Goal: Task Accomplishment & Management: Manage account settings

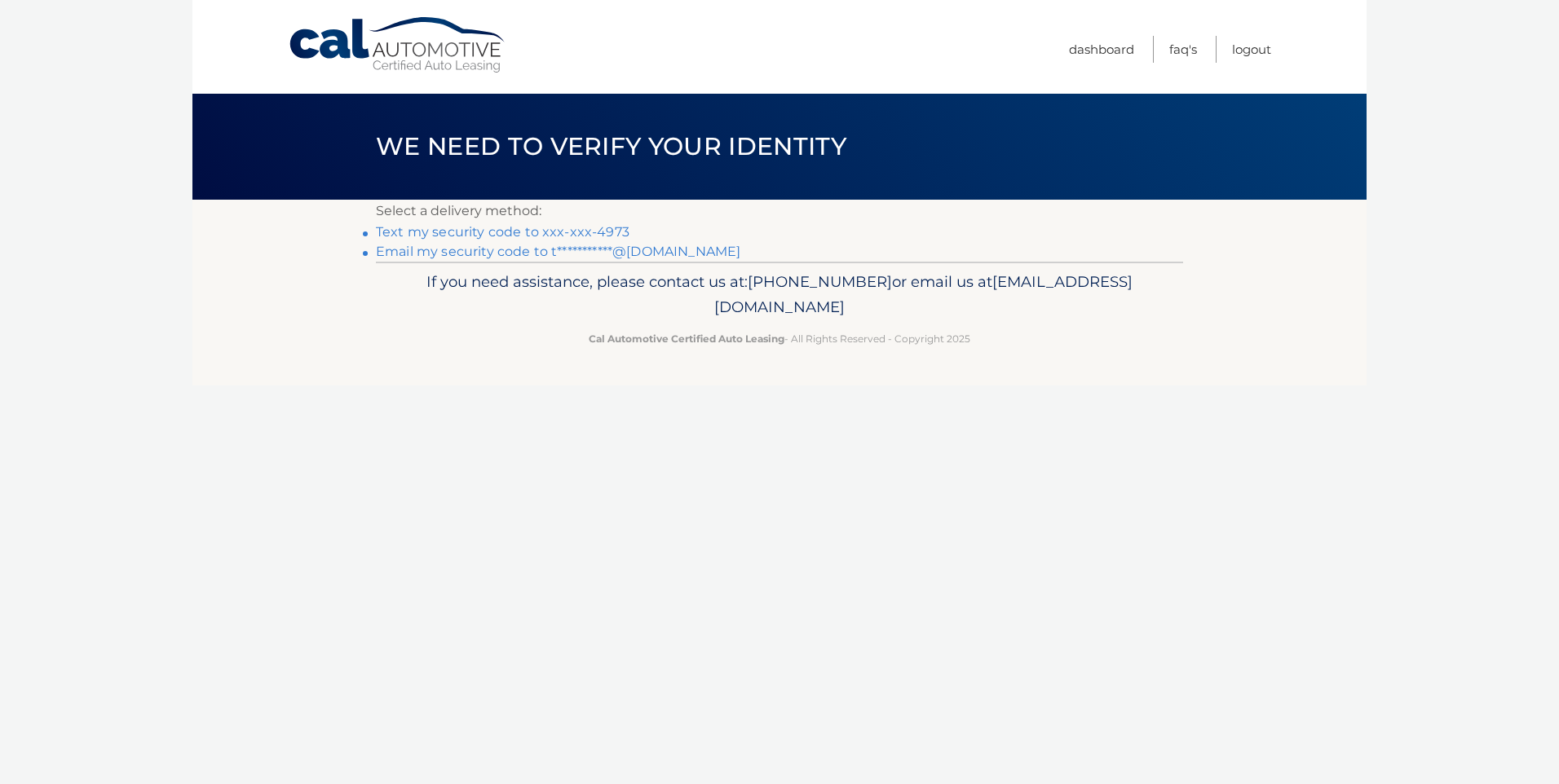
click at [571, 231] on link "Text my security code to xxx-xxx-4973" at bounding box center [503, 231] width 253 height 16
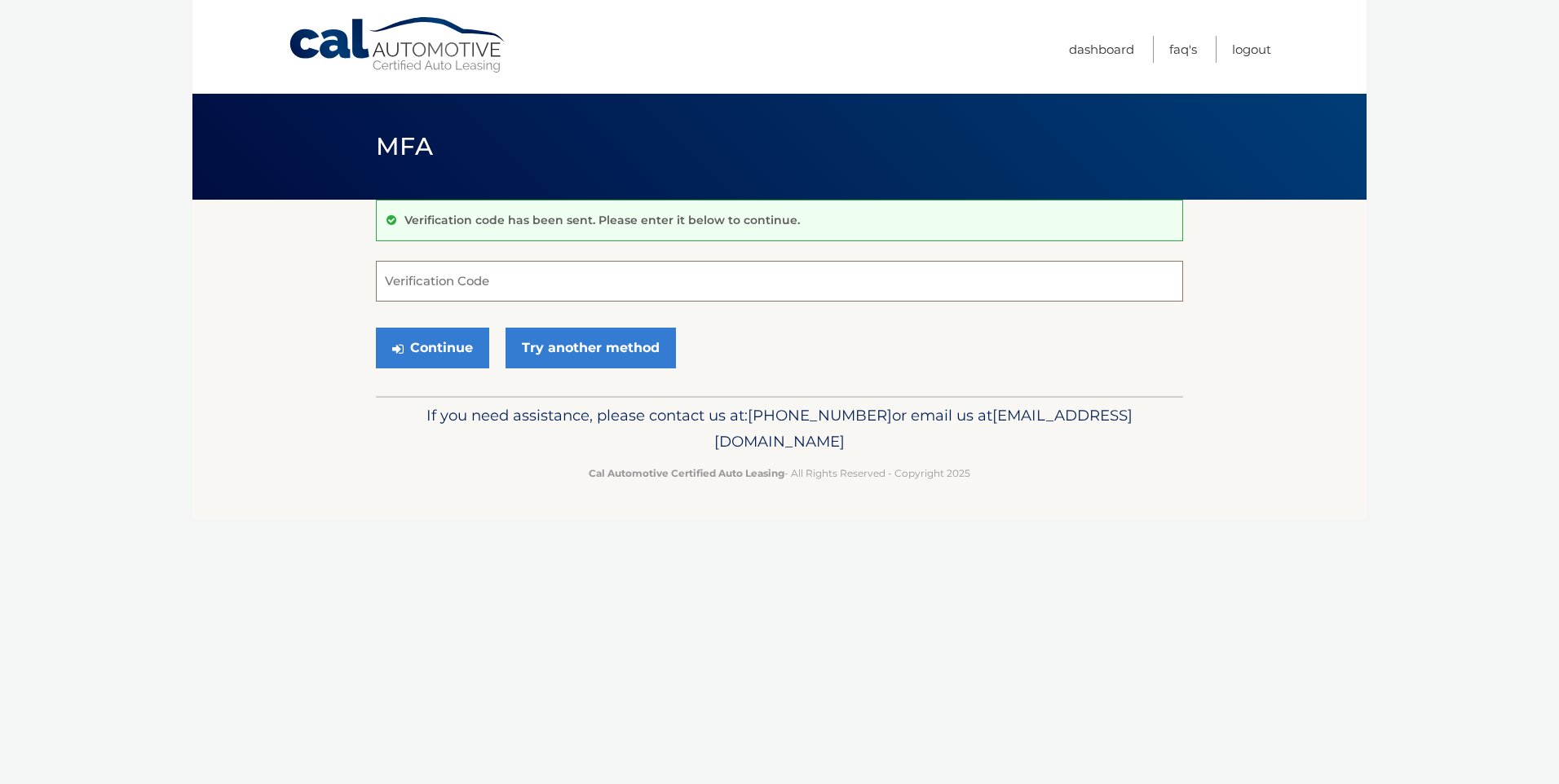
click at [546, 279] on input "Verification Code" at bounding box center [780, 281] width 807 height 41
type input "539472"
click at [435, 347] on button "Continue" at bounding box center [432, 348] width 114 height 41
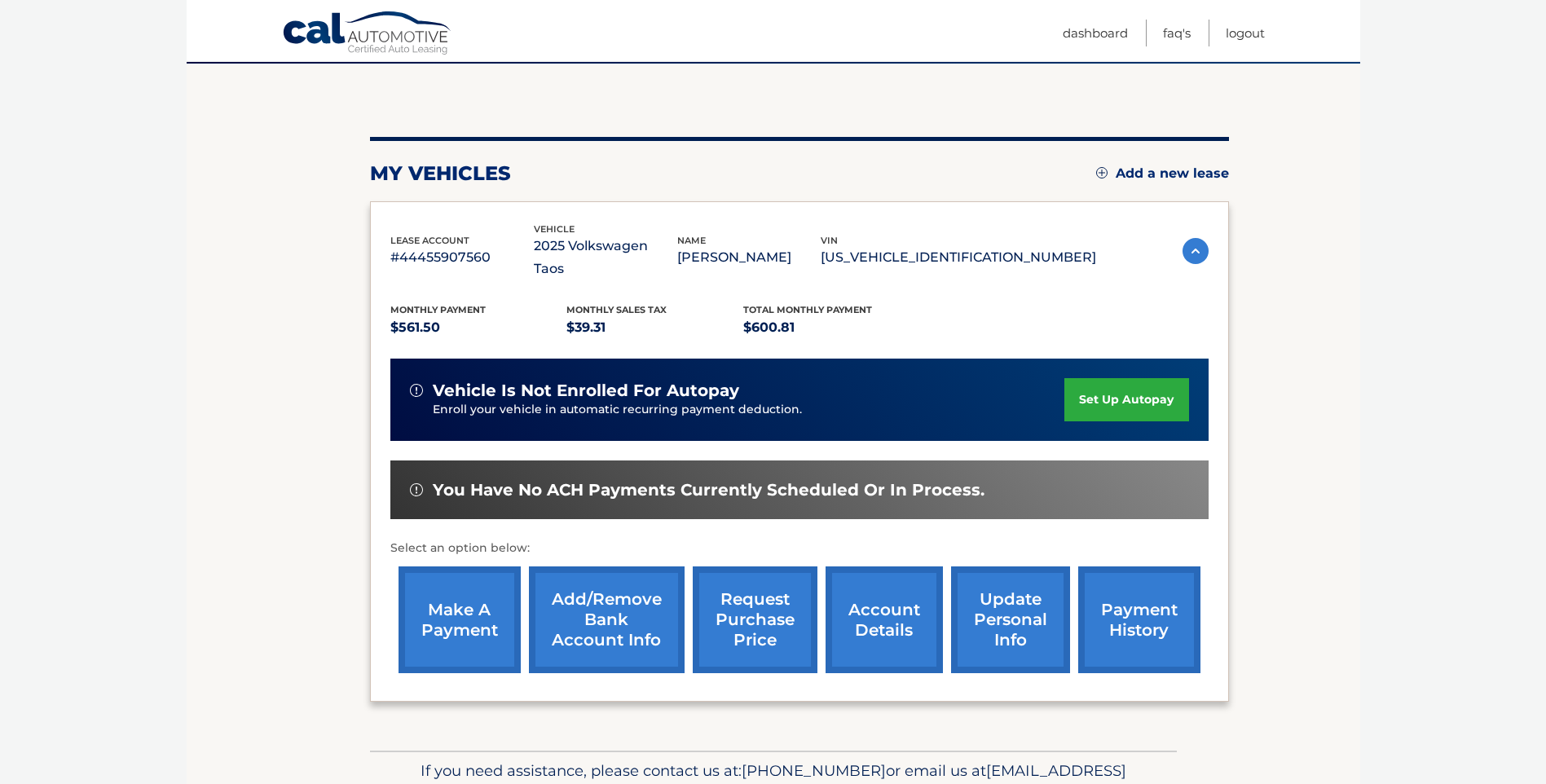
scroll to position [203, 0]
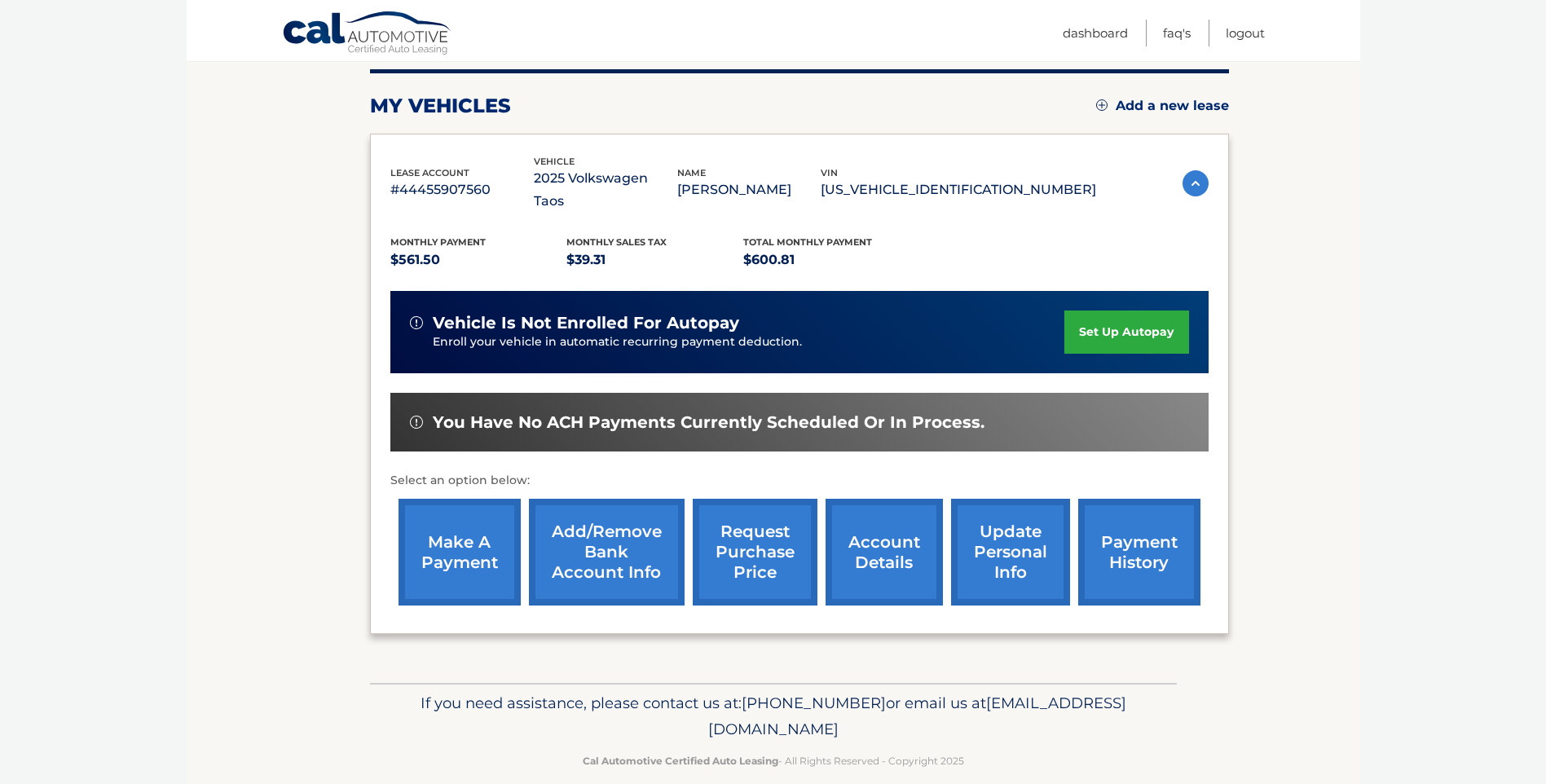
click at [1119, 310] on link "set up autopay" at bounding box center [1126, 332] width 124 height 43
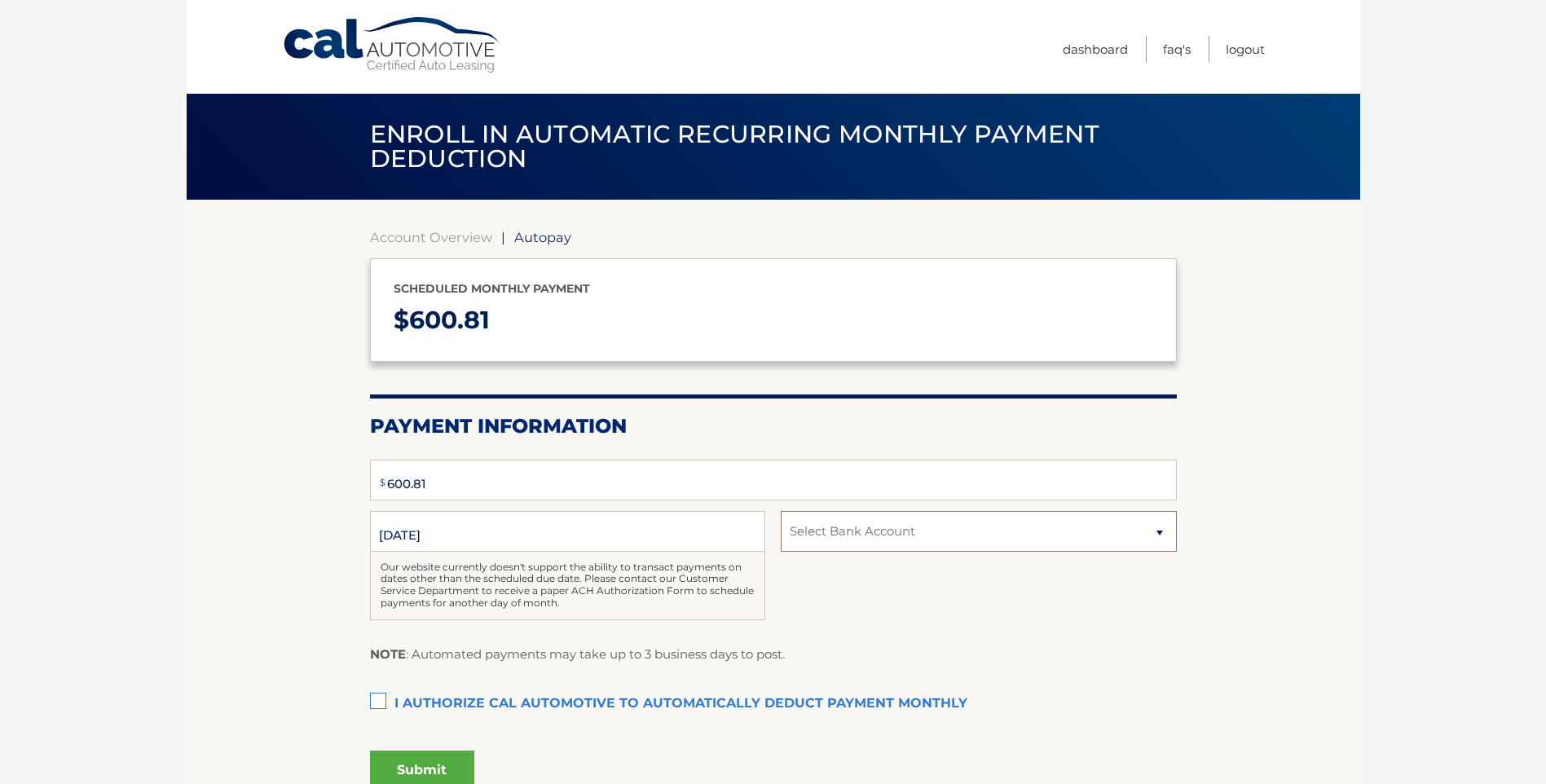
click at [1061, 542] on select "Select Bank Account" at bounding box center [978, 532] width 395 height 41
click at [938, 537] on select "Select Bank Account" at bounding box center [978, 532] width 395 height 41
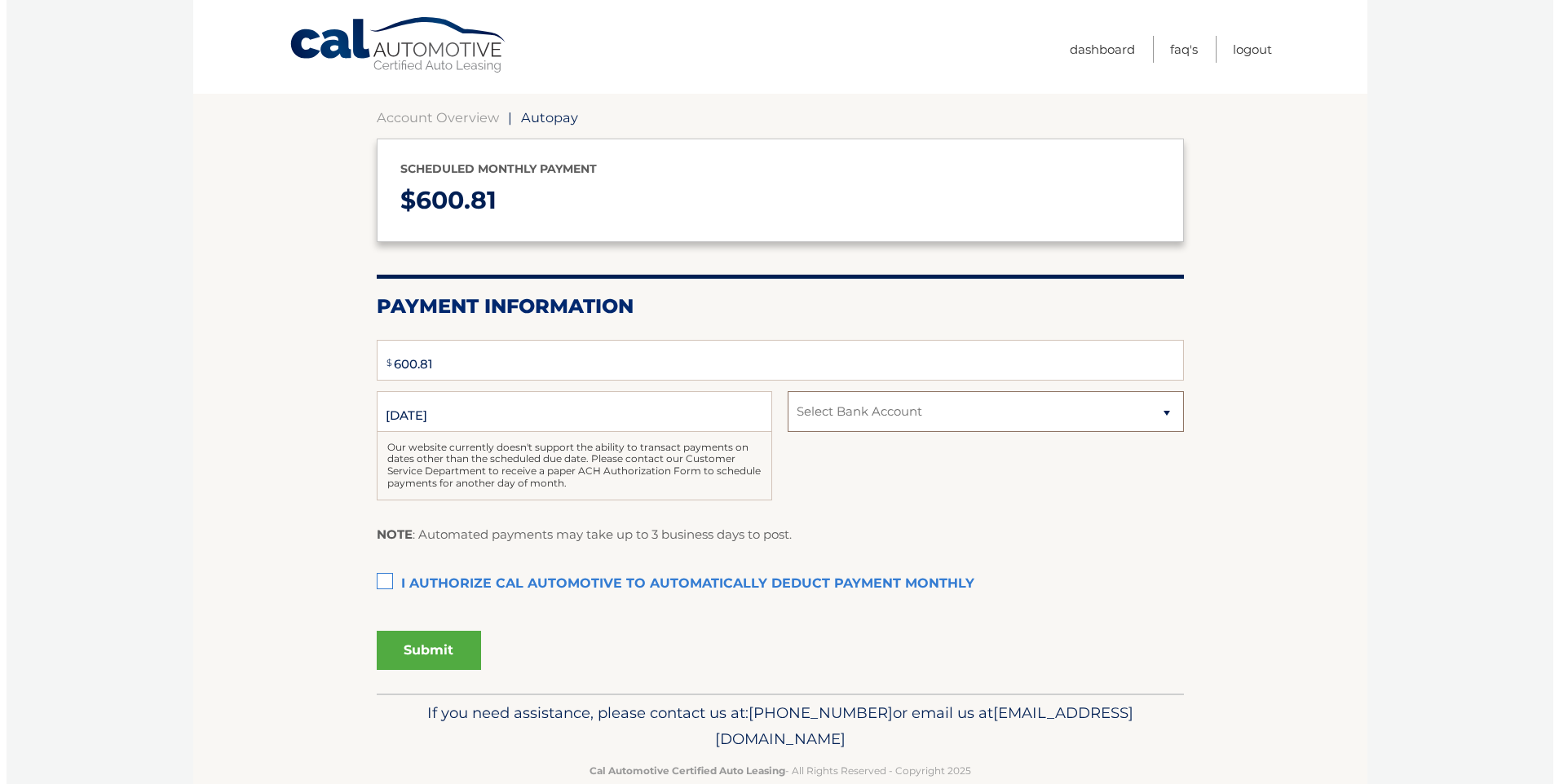
scroll to position [153, 0]
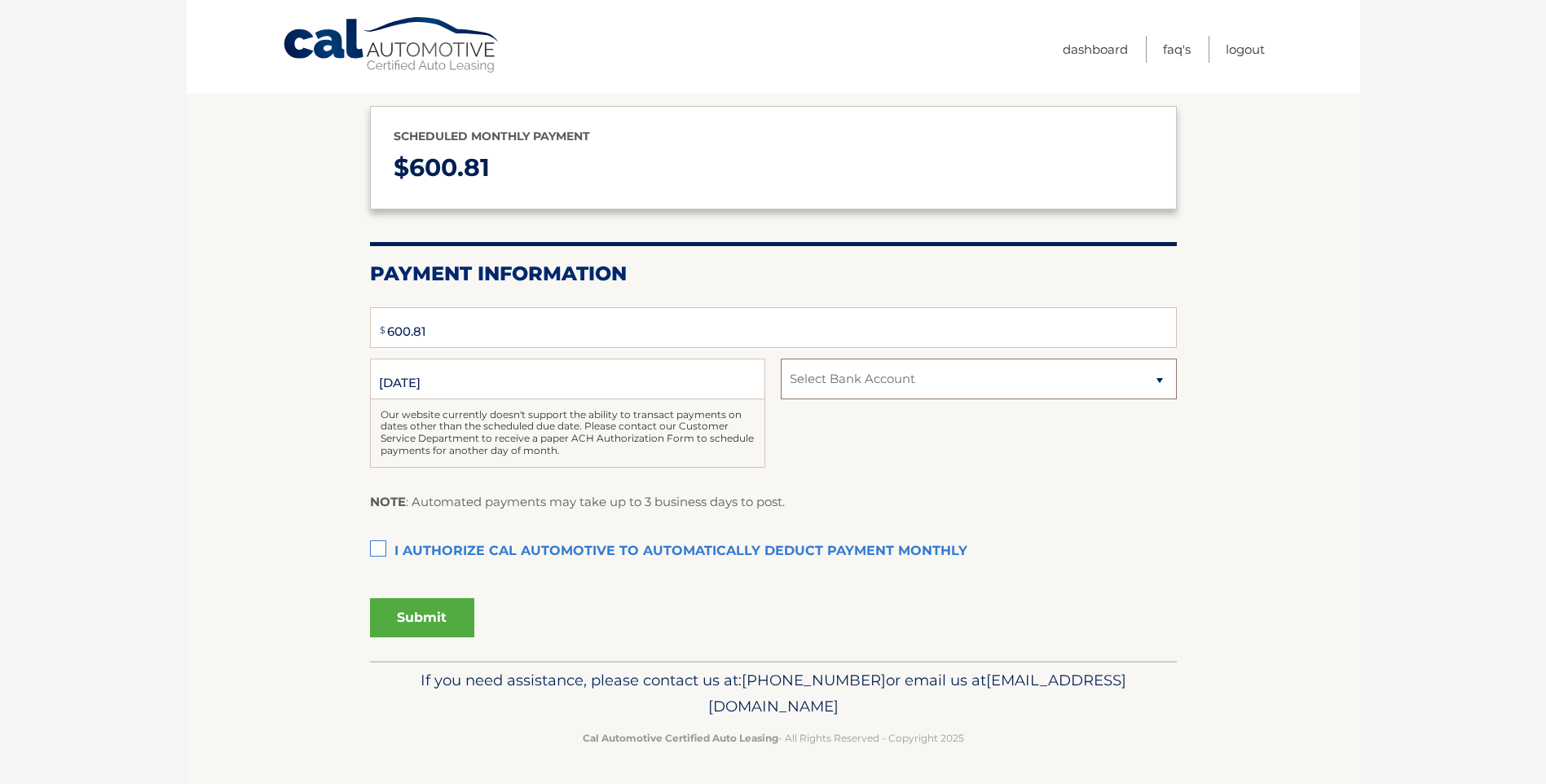
select select "ZDVjYmM4MzctZWZjOS00NzRmLTg0YTItYzc5NWNmMzFhNWY0"
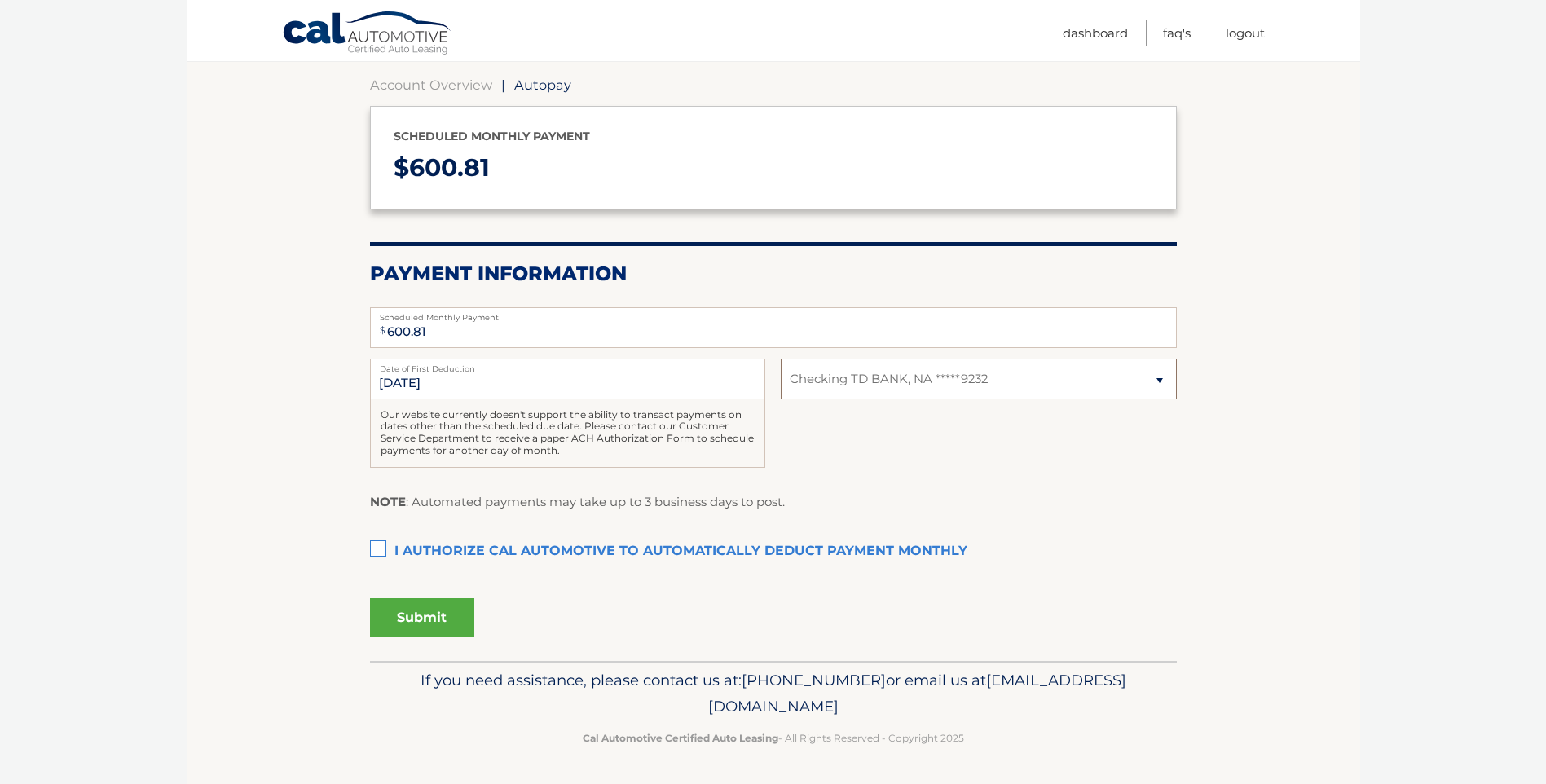
click at [951, 380] on select "Select Bank Account Checking TD BANK, NA *****9232" at bounding box center [978, 379] width 395 height 41
click at [951, 381] on select "Select Bank Account Checking TD BANK, NA *****9232" at bounding box center [978, 379] width 395 height 41
click at [376, 550] on label "I authorize cal automotive to automatically deduct payment monthly This checkbo…" at bounding box center [773, 552] width 807 height 33
click at [0, 0] on input "I authorize cal automotive to automatically deduct payment monthly This checkbo…" at bounding box center [0, 0] width 0 height 0
click at [445, 612] on button "Submit" at bounding box center [422, 617] width 105 height 39
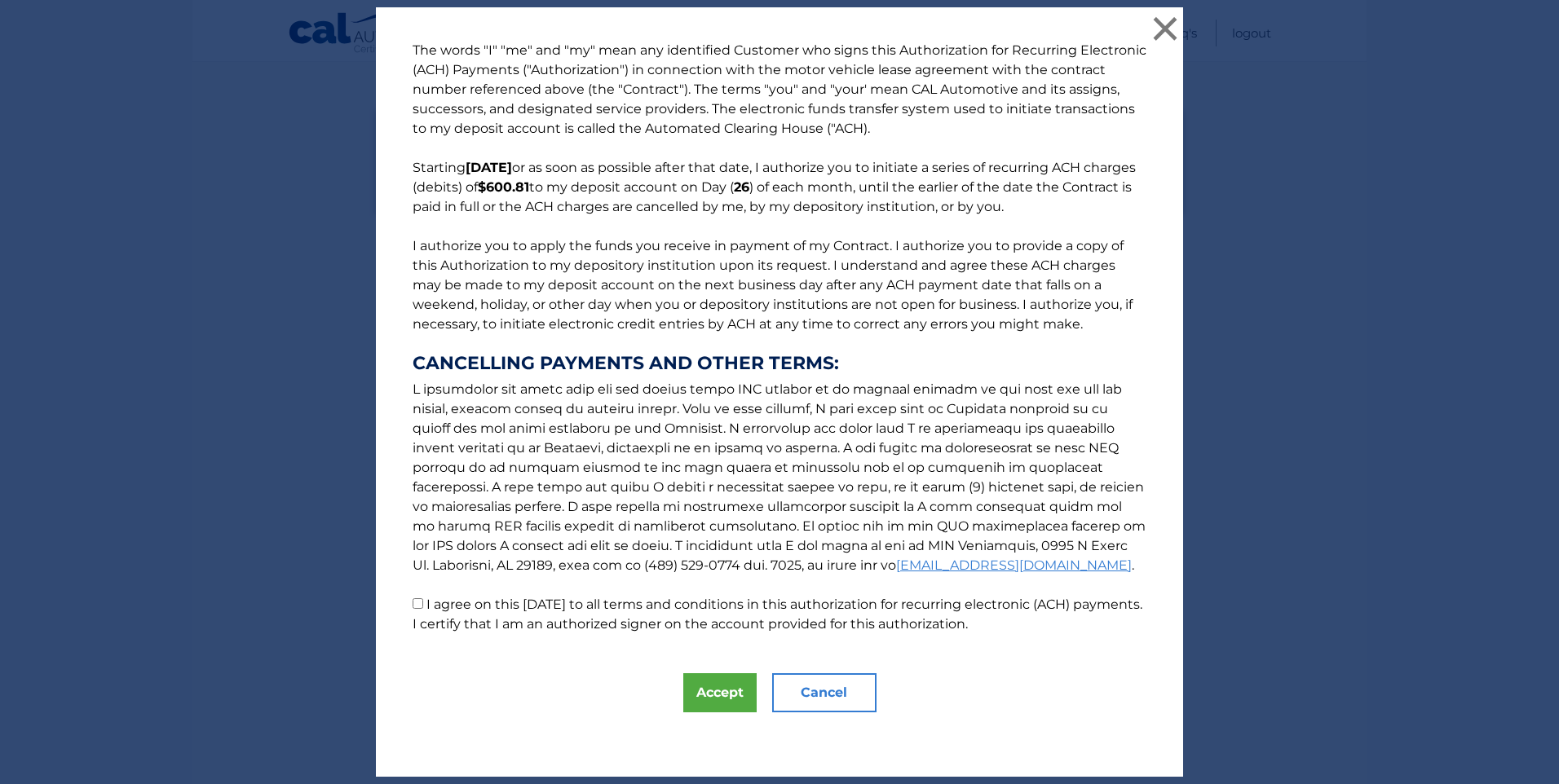
click at [418, 605] on p "The words "I" "me" and "my" mean any identified Customer who signs this Authori…" at bounding box center [780, 337] width 766 height 593
click at [413, 602] on input "I agree on this 09/25/2025 to all terms and conditions in this authorization fo…" at bounding box center [418, 603] width 11 height 11
checkbox input "true"
click at [708, 695] on button "Accept" at bounding box center [720, 693] width 74 height 39
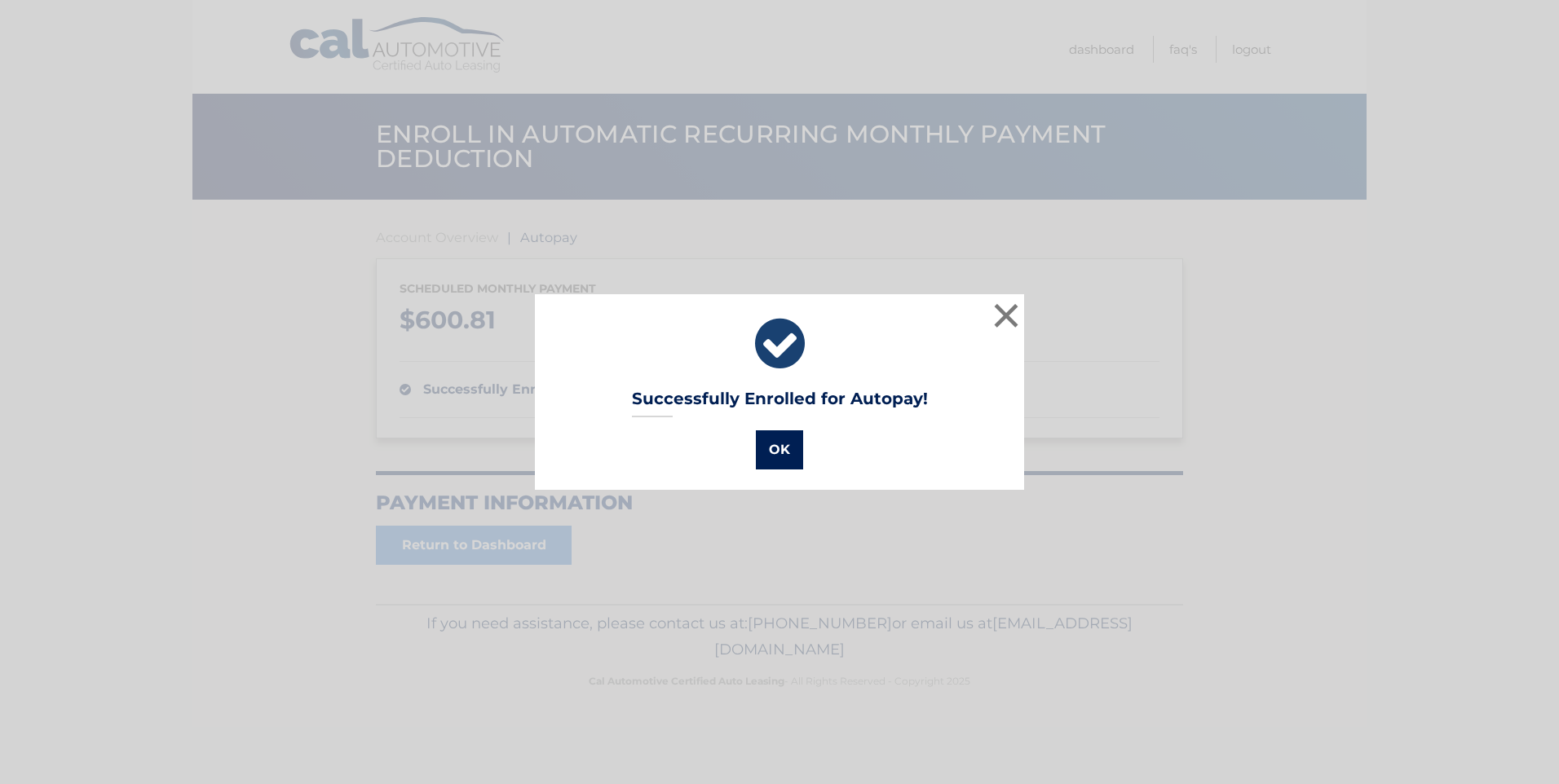
click at [779, 456] on button "OK" at bounding box center [780, 450] width 47 height 39
